Goal: Use online tool/utility: Utilize a website feature to perform a specific function

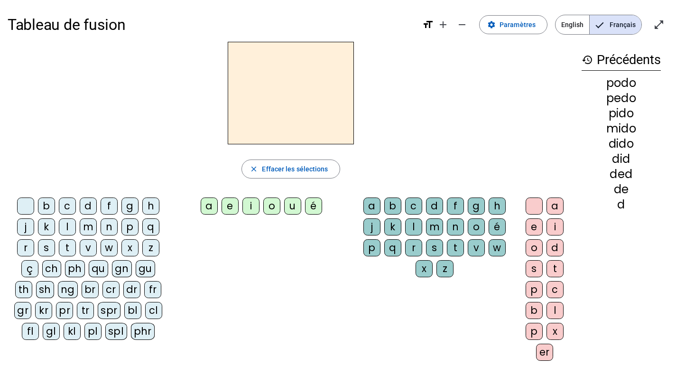
drag, startPoint x: 87, startPoint y: 224, endPoint x: 112, endPoint y: 219, distance: 24.8
click at [87, 224] on div "m" at bounding box center [88, 226] width 17 height 17
click at [228, 203] on div "e" at bounding box center [230, 205] width 17 height 17
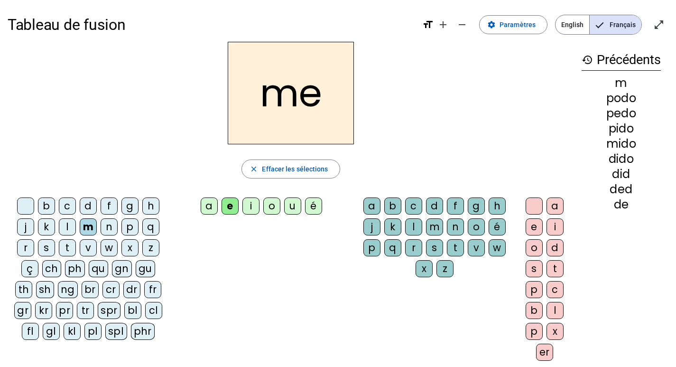
click at [211, 206] on div "a" at bounding box center [209, 205] width 17 height 17
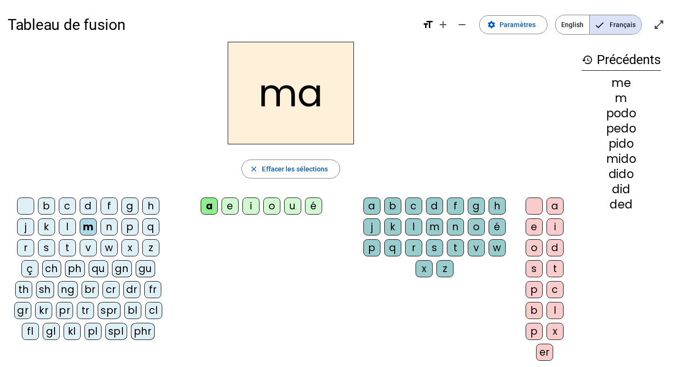
click at [75, 247] on div "t" at bounding box center [67, 247] width 17 height 17
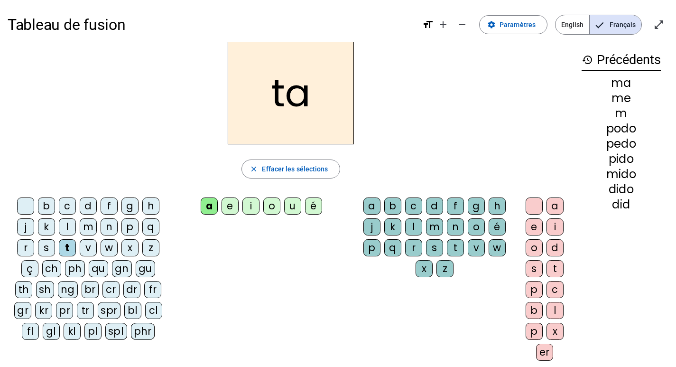
click at [45, 269] on div "ch" at bounding box center [51, 268] width 19 height 17
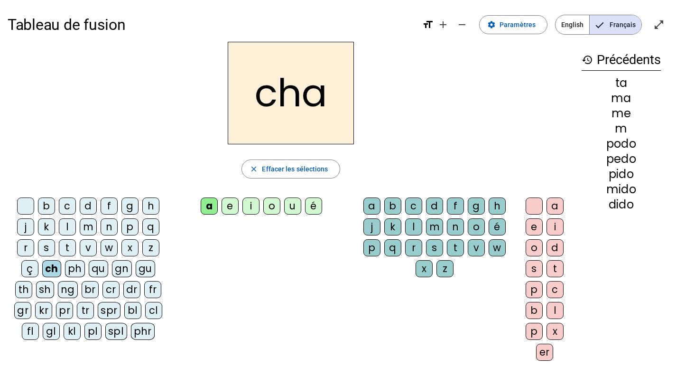
click at [103, 289] on div "cr" at bounding box center [111, 289] width 17 height 17
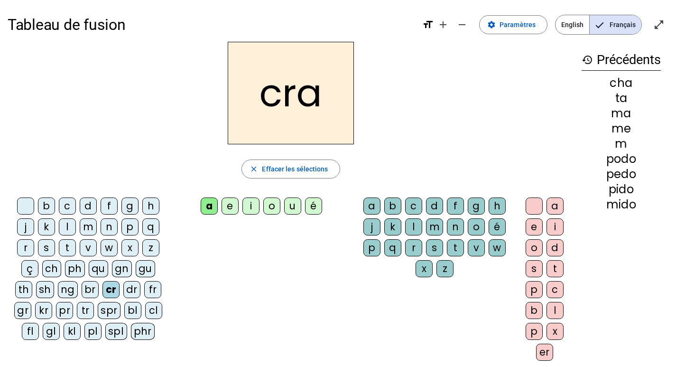
click at [232, 201] on div "e" at bounding box center [230, 205] width 17 height 17
click at [127, 224] on div "p" at bounding box center [129, 226] width 17 height 17
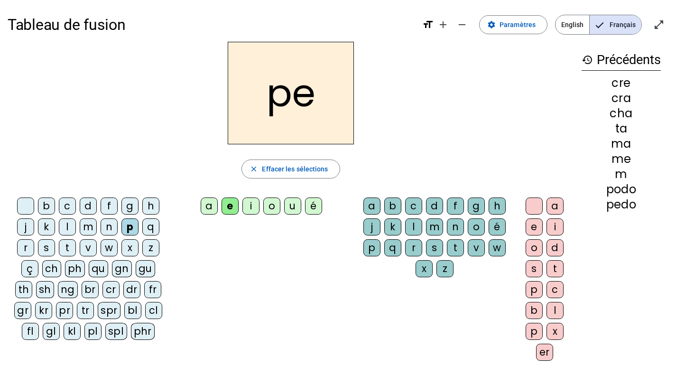
click at [270, 205] on div "o" at bounding box center [271, 205] width 17 height 17
click at [290, 207] on div "u" at bounding box center [292, 205] width 17 height 17
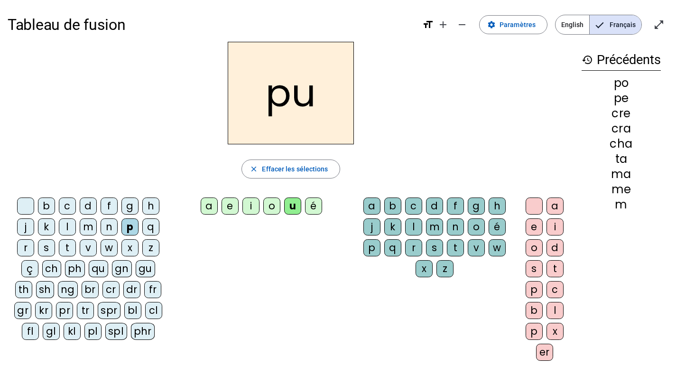
click at [48, 249] on div "s" at bounding box center [46, 247] width 17 height 17
click at [246, 207] on div "i" at bounding box center [251, 205] width 17 height 17
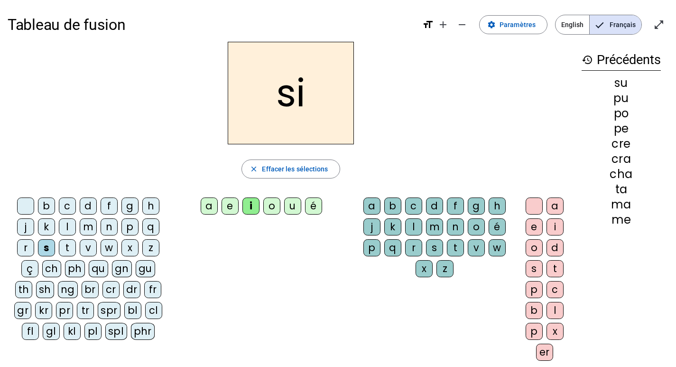
click at [144, 289] on div "fr" at bounding box center [152, 289] width 17 height 17
click at [56, 310] on div "pr" at bounding box center [64, 310] width 17 height 17
click at [422, 271] on div "x" at bounding box center [424, 268] width 17 height 17
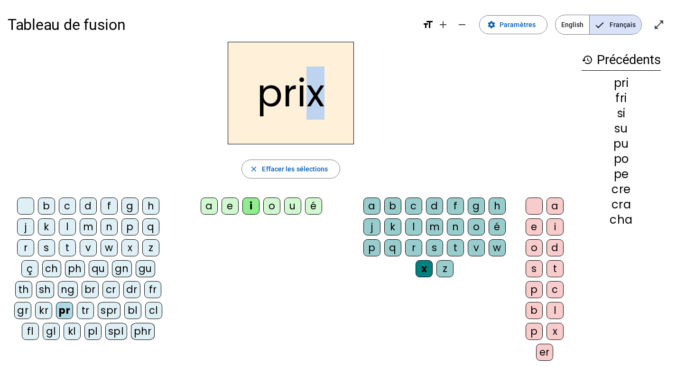
drag, startPoint x: 312, startPoint y: 91, endPoint x: 321, endPoint y: 92, distance: 8.7
click at [321, 92] on h2 "prix" at bounding box center [291, 93] width 126 height 103
